Goal: Task Accomplishment & Management: Manage account settings

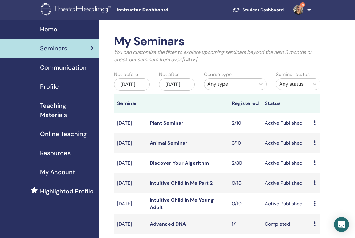
scroll to position [40, 0]
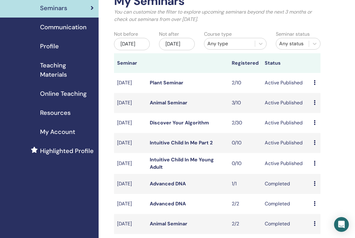
click at [314, 125] on icon at bounding box center [315, 122] width 2 height 5
click at [322, 153] on link "Attendees" at bounding box center [319, 154] width 23 height 6
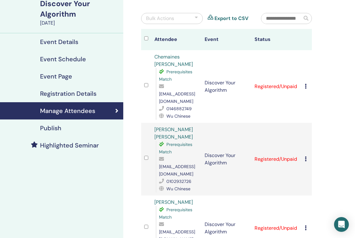
scroll to position [51, 0]
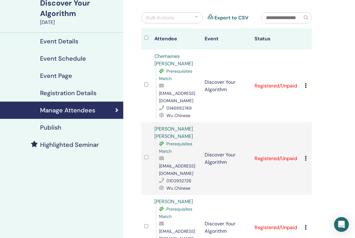
click at [304, 82] on td "Cancel Registration Do not auto-certify Mark as Paid Mark as Unpaid Mark as Abs…" at bounding box center [307, 86] width 10 height 73
click at [307, 83] on icon at bounding box center [306, 85] width 2 height 5
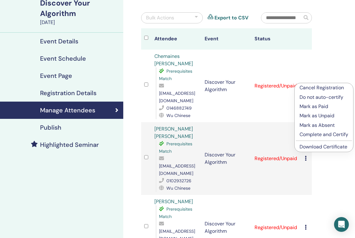
click at [325, 146] on link "Download Certificate" at bounding box center [324, 147] width 48 height 6
